Goal: Task Accomplishment & Management: Manage account settings

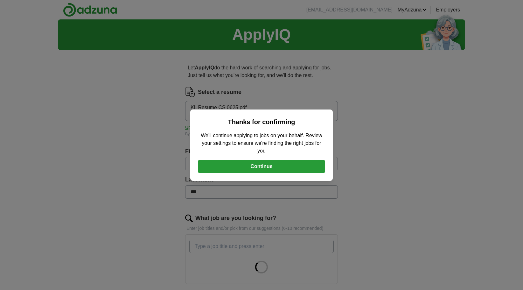
click at [245, 167] on button "Continue" at bounding box center [261, 166] width 127 height 13
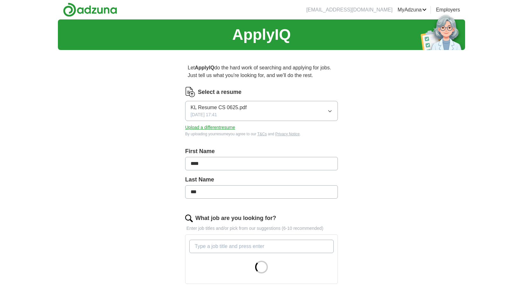
click at [204, 129] on button "Upload a different resume" at bounding box center [210, 127] width 50 height 7
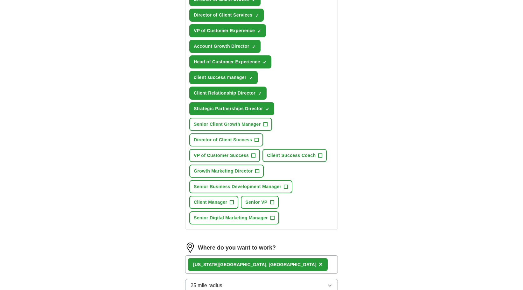
scroll to position [311, 0]
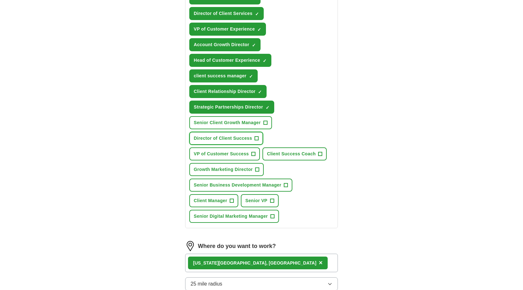
click at [259, 138] on span "+" at bounding box center [257, 138] width 4 height 5
click at [253, 152] on span "+" at bounding box center [254, 154] width 4 height 5
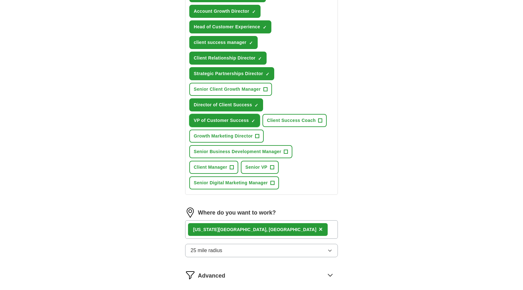
scroll to position [345, 0]
click at [233, 169] on button "Client Manager +" at bounding box center [213, 166] width 49 height 13
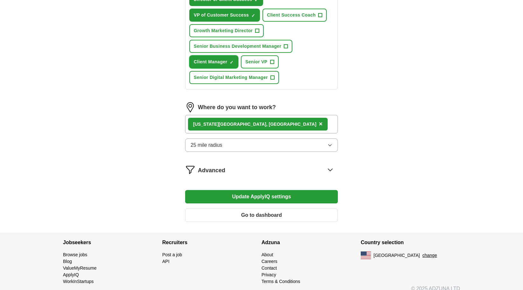
scroll to position [450, 0]
click at [257, 195] on button "Update ApplyIQ settings" at bounding box center [261, 196] width 153 height 13
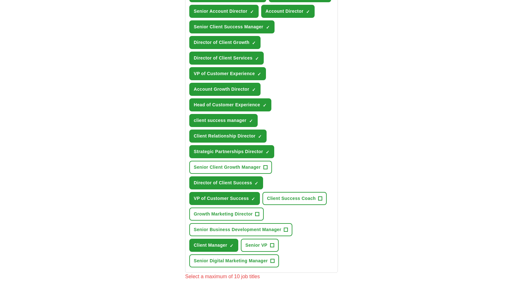
scroll to position [265, 0]
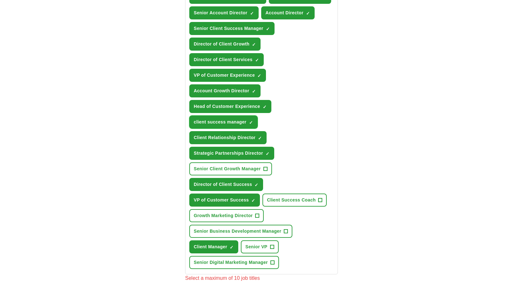
click at [257, 124] on button "client success manager ✓ ×" at bounding box center [223, 122] width 68 height 13
click at [257, 124] on button "client success manager +" at bounding box center [223, 122] width 68 height 13
click at [0, 0] on span "×" at bounding box center [0, 0] width 0 height 0
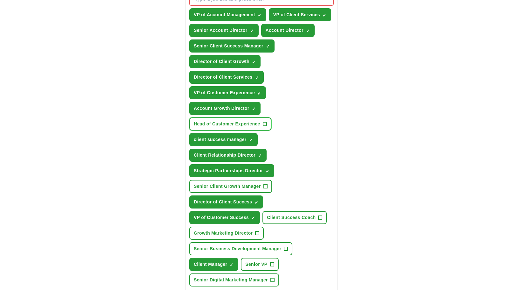
scroll to position [246, 0]
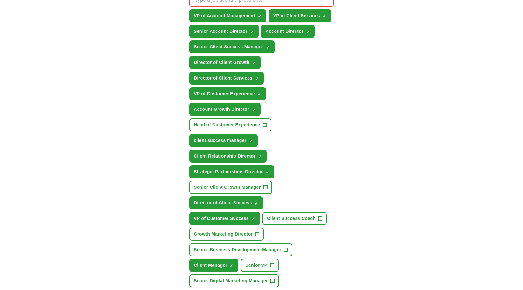
click at [0, 0] on span "×" at bounding box center [0, 0] width 0 height 0
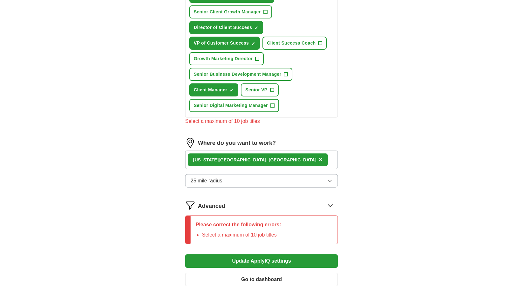
scroll to position [433, 0]
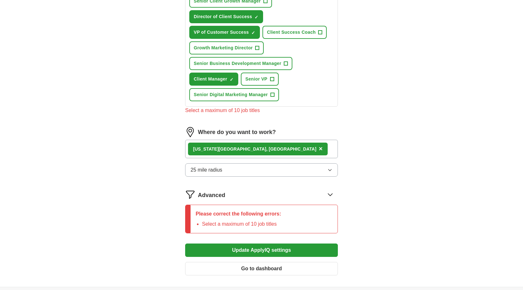
click at [244, 247] on button "Update ApplyIQ settings" at bounding box center [261, 250] width 153 height 13
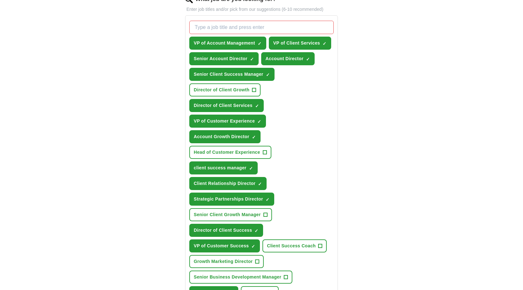
scroll to position [219, 0]
click at [0, 0] on span "×" at bounding box center [0, 0] width 0 height 0
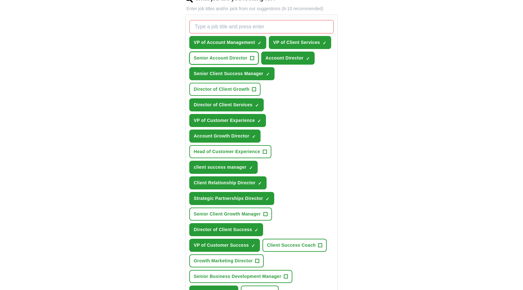
scroll to position [220, 0]
click at [0, 0] on span "×" at bounding box center [0, 0] width 0 height 0
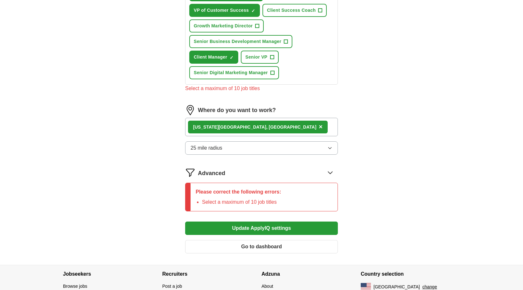
scroll to position [456, 0]
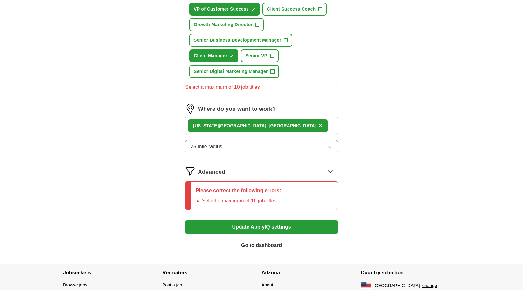
click at [263, 223] on button "Update ApplyIQ settings" at bounding box center [261, 226] width 153 height 13
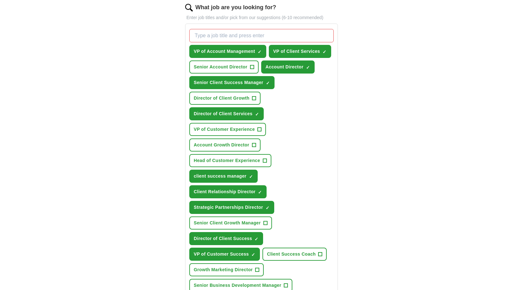
scroll to position [210, 0]
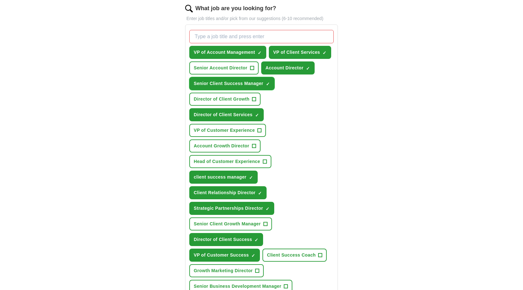
click at [0, 0] on span "×" at bounding box center [0, 0] width 0 height 0
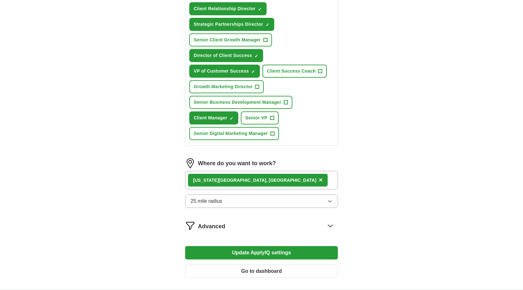
scroll to position [395, 0]
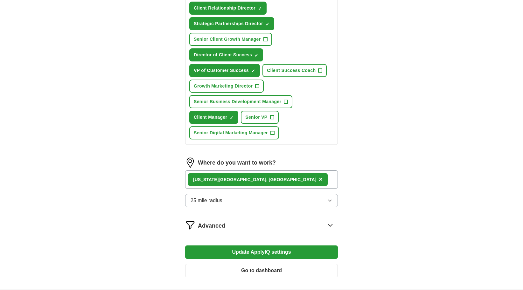
click at [245, 252] on button "Update ApplyIQ settings" at bounding box center [261, 251] width 153 height 13
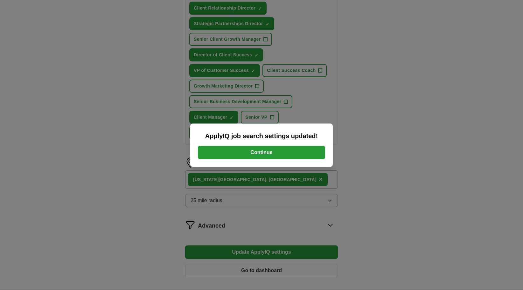
click at [261, 157] on button "Continue" at bounding box center [261, 152] width 127 height 13
